Goal: Task Accomplishment & Management: Manage account settings

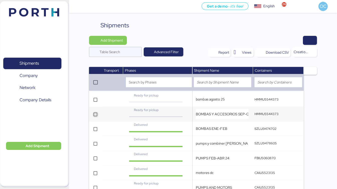
click at [97, 115] on icon at bounding box center [95, 114] width 3 height 3
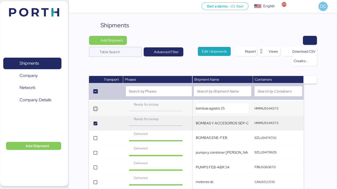
click at [96, 108] on icon at bounding box center [95, 108] width 3 height 3
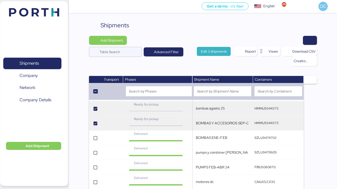
click at [221, 53] on span "Edit 2 shipments" at bounding box center [214, 51] width 26 height 6
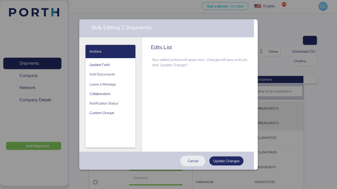
click at [198, 161] on span "Cancel" at bounding box center [192, 161] width 11 height 6
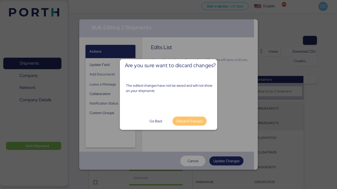
click at [186, 124] on span "Discard Changes" at bounding box center [189, 121] width 26 height 6
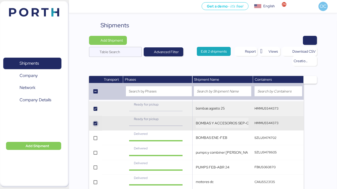
click at [95, 125] on icon at bounding box center [95, 123] width 3 height 3
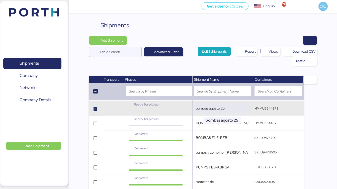
click at [228, 109] on input "bombas agosto 25" at bounding box center [222, 108] width 53 height 10
click at [141, 107] on div "Ready for pickup" at bounding box center [156, 106] width 63 height 9
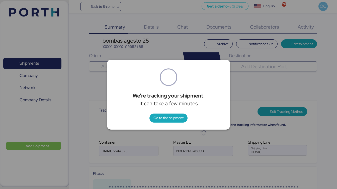
type input "Hyundai Merchant Marine Co."
click at [173, 118] on span "Go to the shipment" at bounding box center [168, 118] width 30 height 6
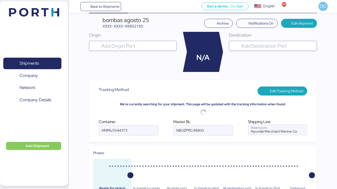
scroll to position [24, 0]
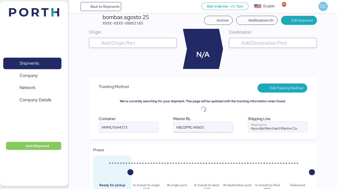
click at [191, 129] on input "NBOZPRC46800" at bounding box center [202, 127] width 59 height 10
click at [120, 127] on input "HMMU5544373" at bounding box center [128, 127] width 59 height 10
click at [135, 129] on input "HMMU5544373" at bounding box center [128, 127] width 59 height 10
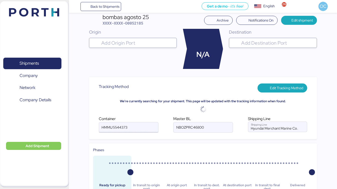
click at [137, 128] on input "HMMU5544373" at bounding box center [128, 127] width 59 height 10
click at [50, 144] on span "Add Shipment" at bounding box center [33, 146] width 47 height 6
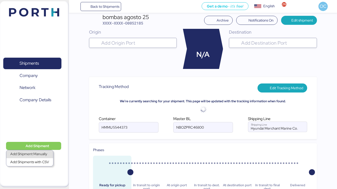
click at [43, 156] on div "Add Shipment Manually" at bounding box center [29, 154] width 39 height 7
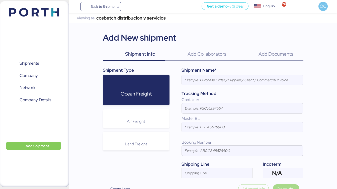
click at [201, 83] on input at bounding box center [242, 80] width 121 height 10
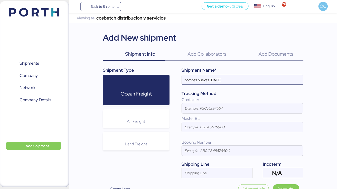
type input "bombas nuevas [DATE]"
click at [202, 127] on input at bounding box center [242, 127] width 121 height 10
click at [204, 108] on input at bounding box center [242, 108] width 121 height 10
click at [202, 151] on input at bounding box center [242, 151] width 121 height 10
click at [203, 111] on input at bounding box center [242, 108] width 121 height 10
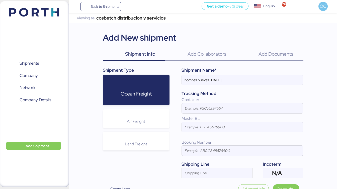
paste input "88443787758"
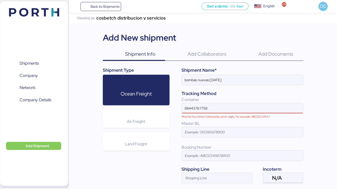
drag, startPoint x: 214, startPoint y: 110, endPoint x: 158, endPoint y: 107, distance: 56.2
click at [160, 108] on div "Shipment Type Ocean Freight Air Freight Land Freight Shipment Name* bombas nuev…" at bounding box center [203, 125] width 201 height 116
paste input "HMMU5544373"
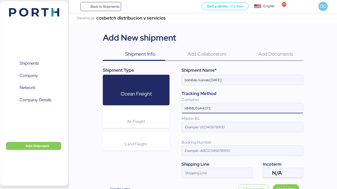
type input "HMMU5544373"
click at [204, 123] on input at bounding box center [242, 127] width 121 height 10
paste input "NBOZPRC46800"
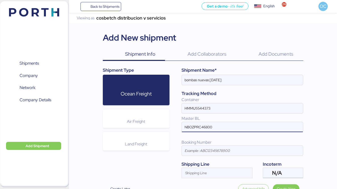
type input "NBOZPRC46800"
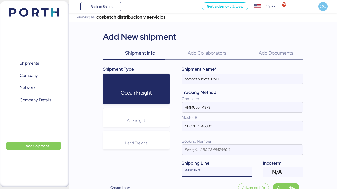
click at [234, 176] on input "Shipping Line" at bounding box center [212, 173] width 61 height 6
type input "h"
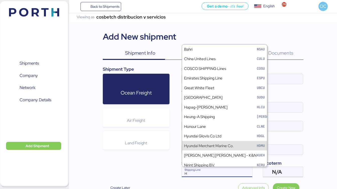
type input "H"
click at [212, 146] on div "Hyundai Merchant Marine Co." at bounding box center [209, 146] width 50 height 6
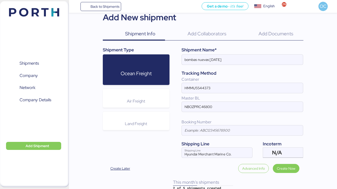
scroll to position [26, 0]
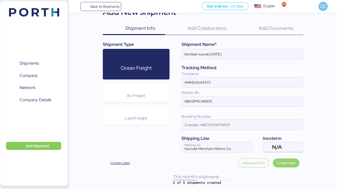
click at [290, 162] on span "Create Now" at bounding box center [286, 163] width 19 height 6
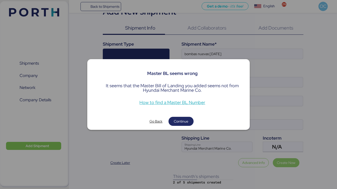
scroll to position [0, 0]
click at [178, 122] on span "Continue" at bounding box center [181, 121] width 15 height 6
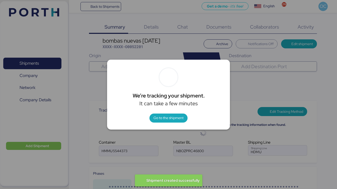
type input "Hyundai Merchant Marine Co."
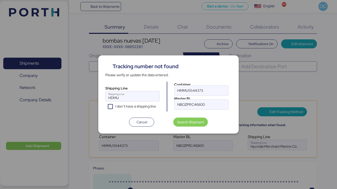
type input "Hyundai Merchant Marine Co."
click at [143, 121] on span "Cancel" at bounding box center [141, 122] width 11 height 6
